Goal: Task Accomplishment & Management: Manage account settings

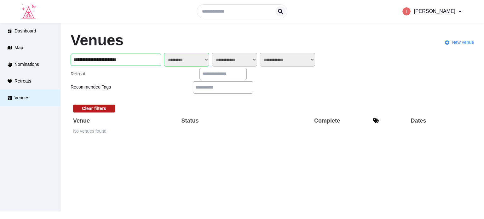
select select "*******"
click at [412, 59] on link "My Retreats" at bounding box center [429, 54] width 55 height 15
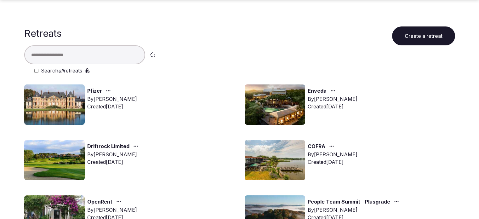
scroll to position [63, 0]
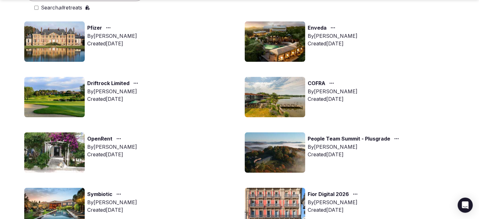
scroll to position [63, 0]
